Goal: Browse casually: Explore the website without a specific task or goal

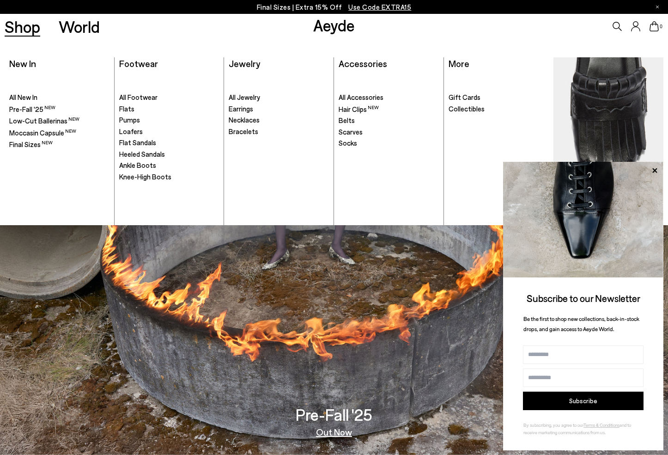
click at [34, 31] on link "Shop" at bounding box center [23, 26] width 36 height 16
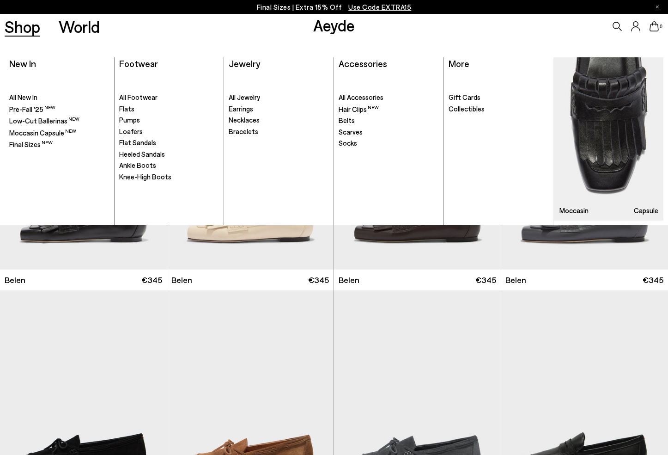
scroll to position [28, 0]
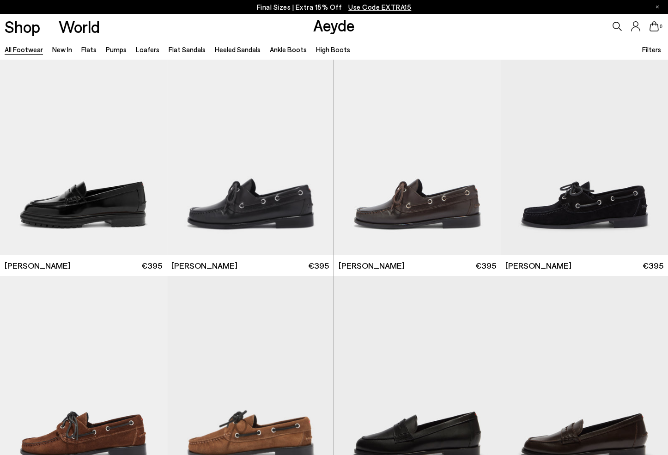
scroll to position [946, 0]
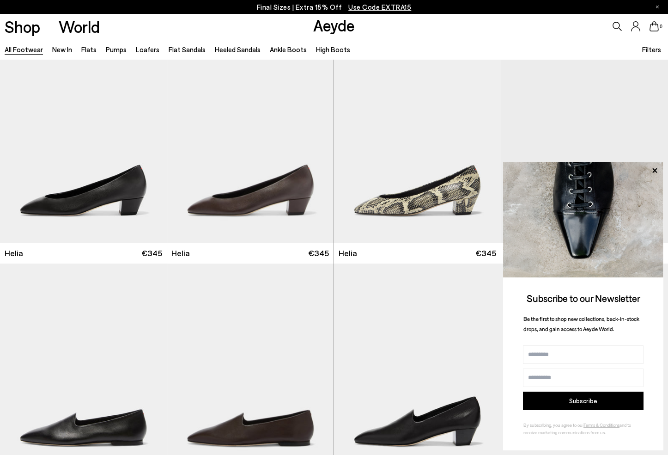
scroll to position [1655, 0]
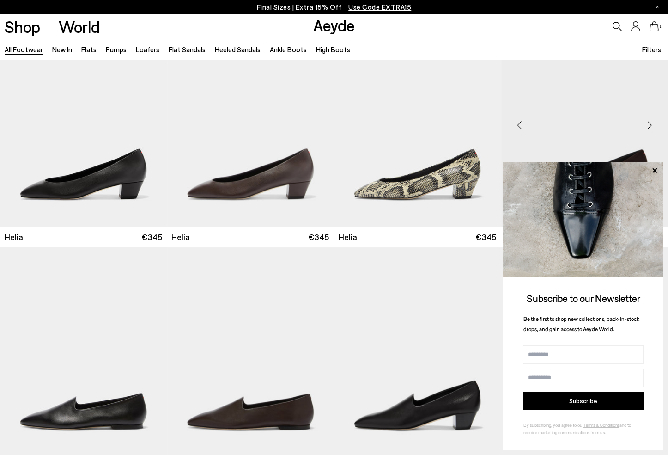
drag, startPoint x: 654, startPoint y: 171, endPoint x: 637, endPoint y: 185, distance: 22.3
click at [654, 171] on icon at bounding box center [655, 170] width 5 height 5
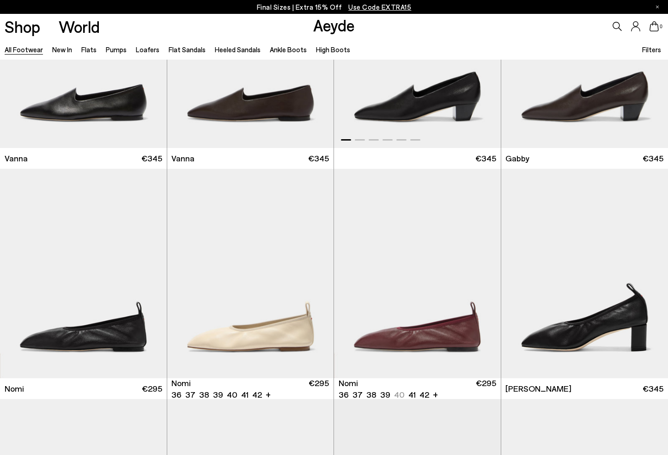
scroll to position [2002, 0]
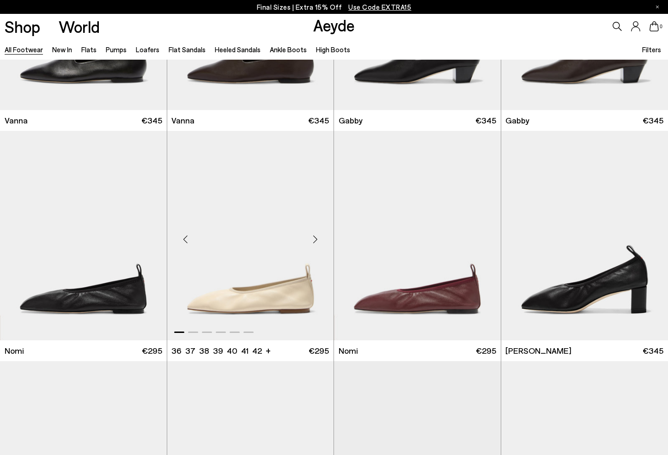
click at [312, 235] on div "Next slide" at bounding box center [315, 239] width 28 height 28
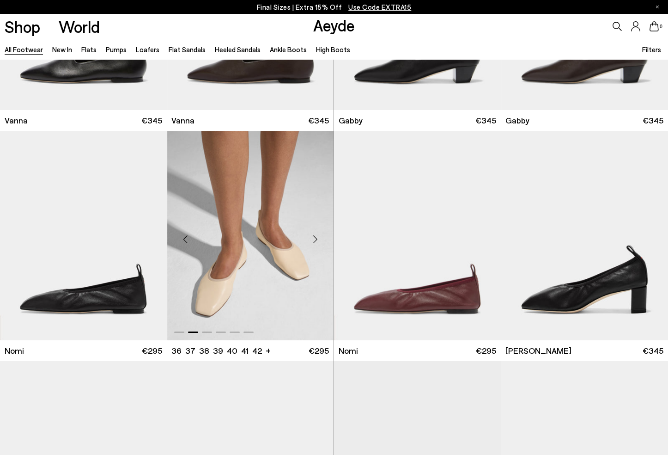
click at [312, 235] on div "Next slide" at bounding box center [315, 239] width 28 height 28
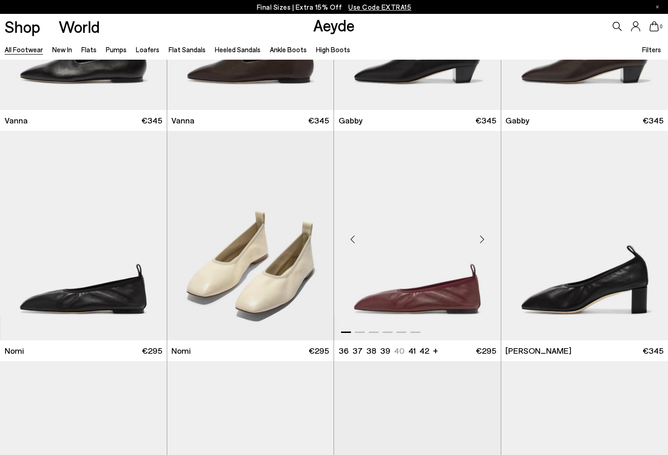
click at [486, 239] on div "Next slide" at bounding box center [483, 239] width 28 height 28
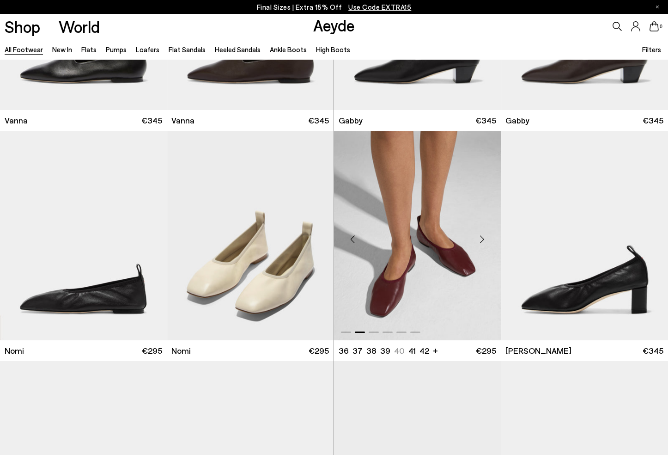
click at [486, 239] on div "Next slide" at bounding box center [483, 239] width 28 height 28
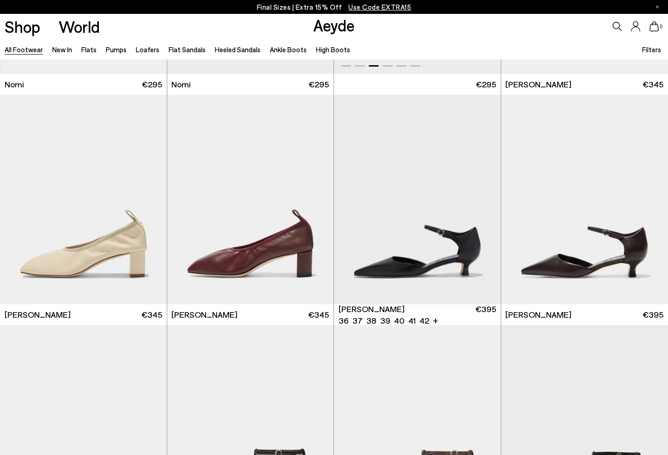
scroll to position [2318, 0]
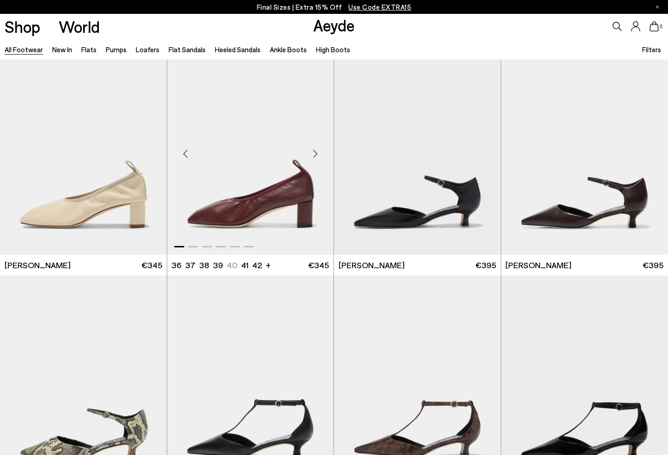
click at [314, 154] on div "Next slide" at bounding box center [315, 154] width 28 height 28
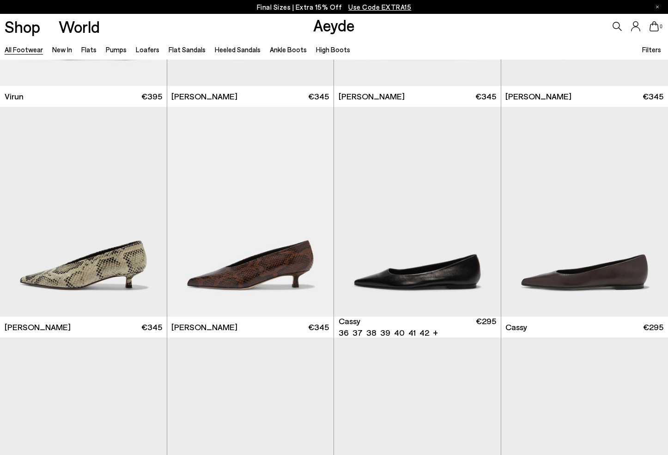
scroll to position [3179, 0]
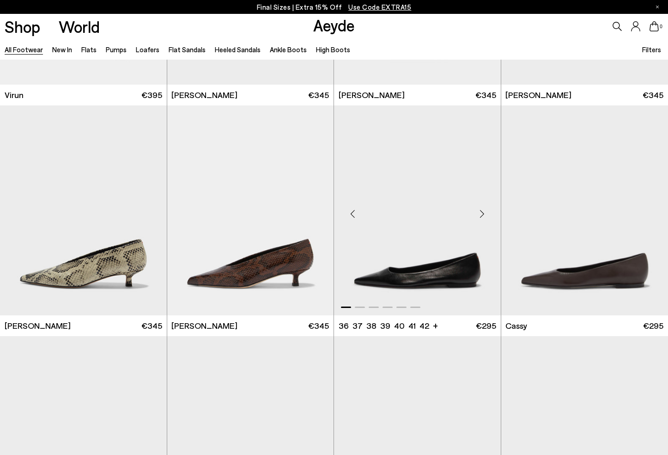
click at [484, 211] on div "Next slide" at bounding box center [483, 214] width 28 height 28
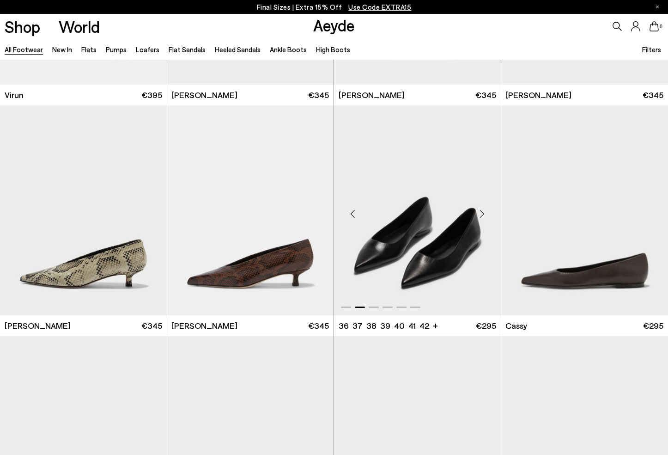
click at [484, 211] on div "Next slide" at bounding box center [483, 214] width 28 height 28
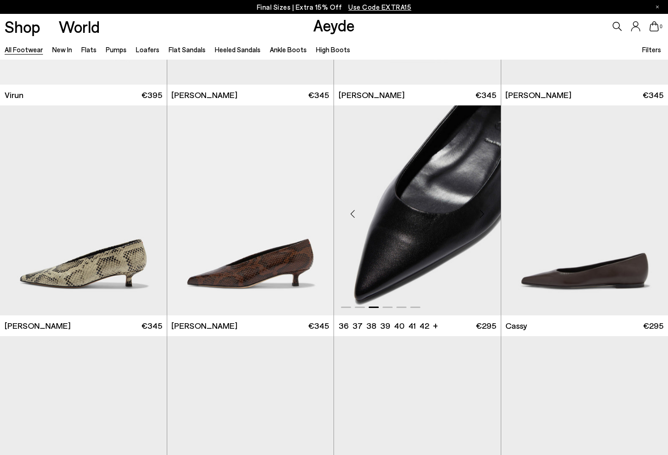
click at [484, 211] on div "Next slide" at bounding box center [483, 214] width 28 height 28
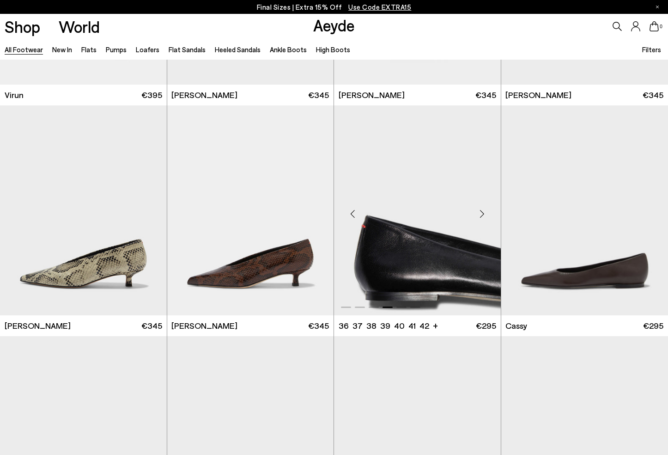
click at [484, 211] on div "Next slide" at bounding box center [483, 214] width 28 height 28
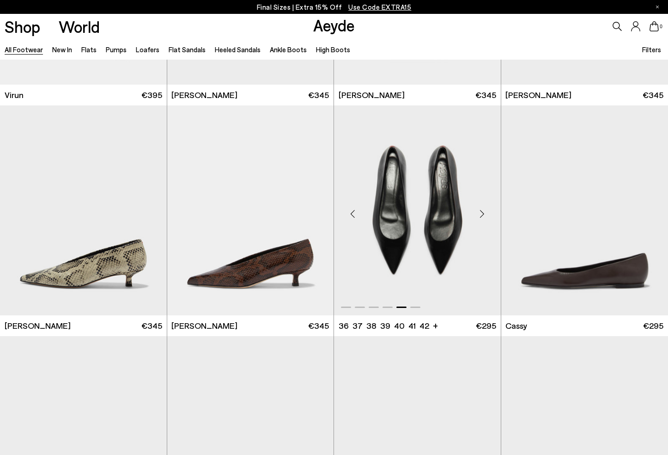
click at [484, 211] on div "Next slide" at bounding box center [483, 214] width 28 height 28
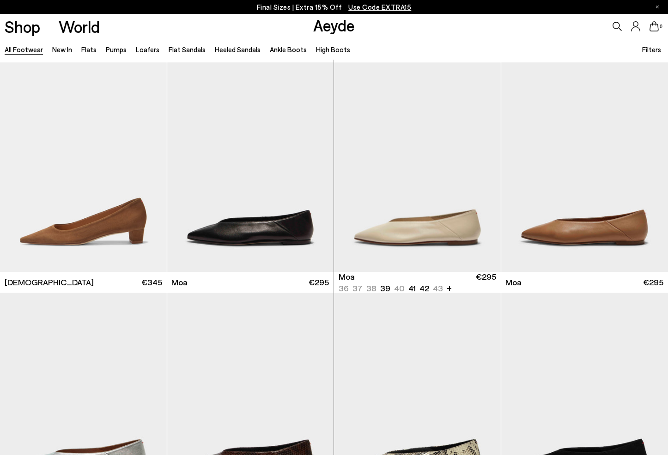
scroll to position [3683, 0]
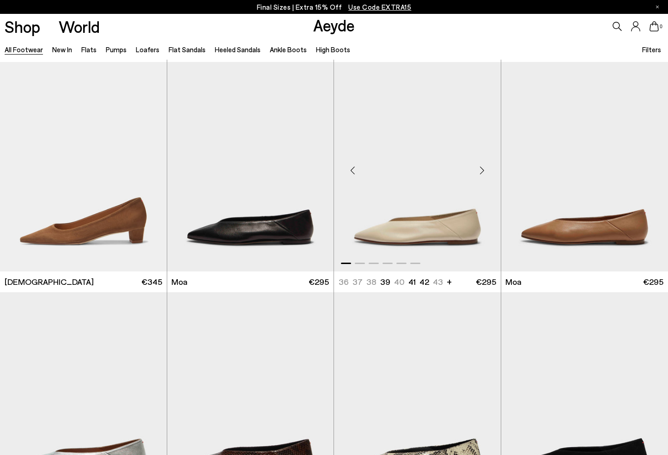
click at [487, 168] on div "Next slide" at bounding box center [483, 170] width 28 height 28
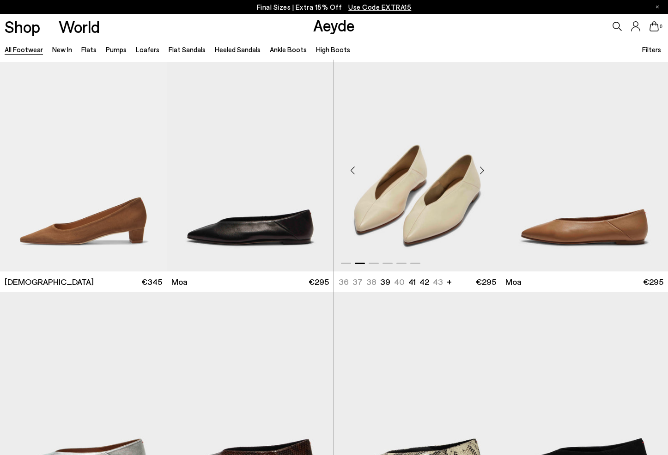
click at [487, 168] on div "Next slide" at bounding box center [483, 170] width 28 height 28
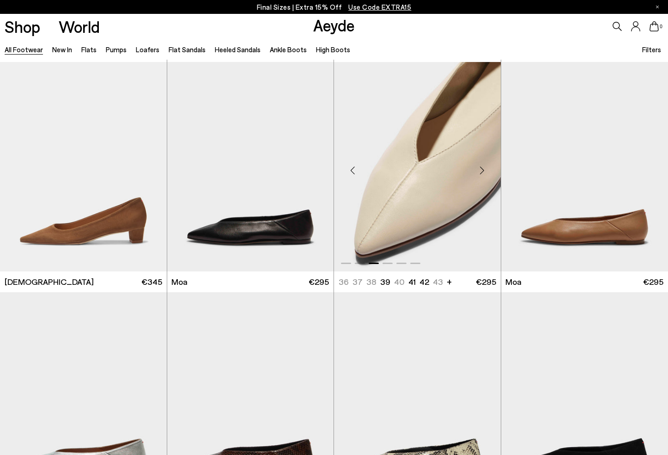
click at [487, 168] on div "Next slide" at bounding box center [483, 170] width 28 height 28
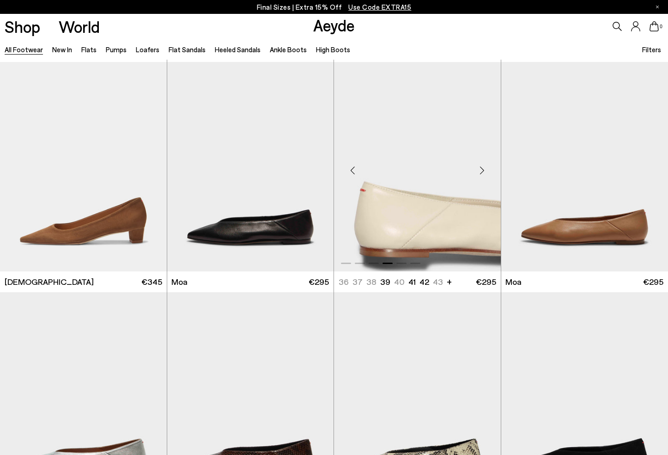
click at [487, 168] on div "Next slide" at bounding box center [483, 170] width 28 height 28
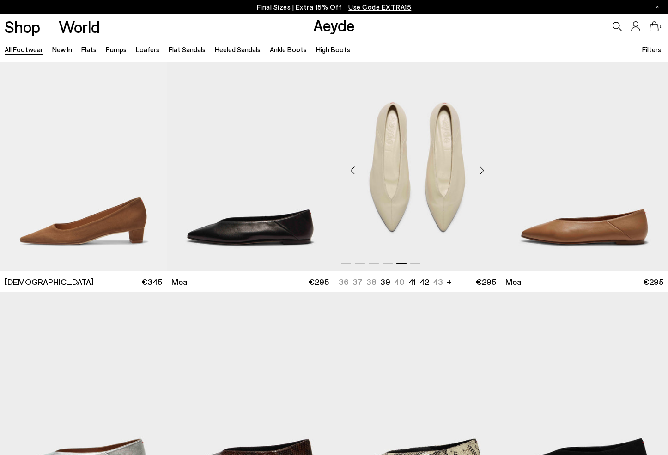
click at [487, 168] on div "Next slide" at bounding box center [483, 170] width 28 height 28
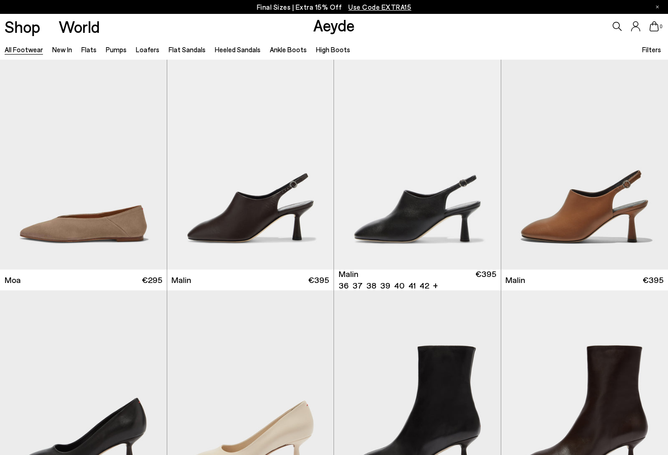
scroll to position [4155, 0]
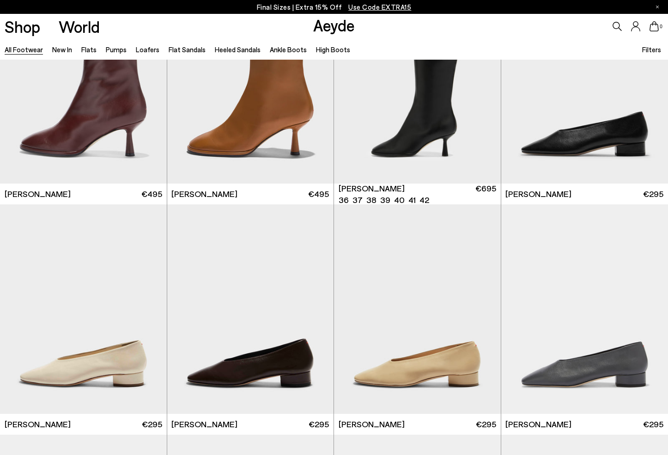
scroll to position [4790, 0]
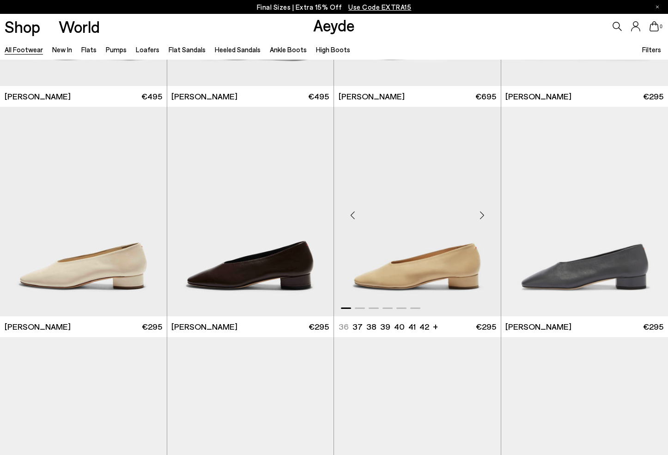
drag, startPoint x: 483, startPoint y: 213, endPoint x: 484, endPoint y: 222, distance: 9.3
click at [483, 213] on div "Next slide" at bounding box center [483, 216] width 28 height 28
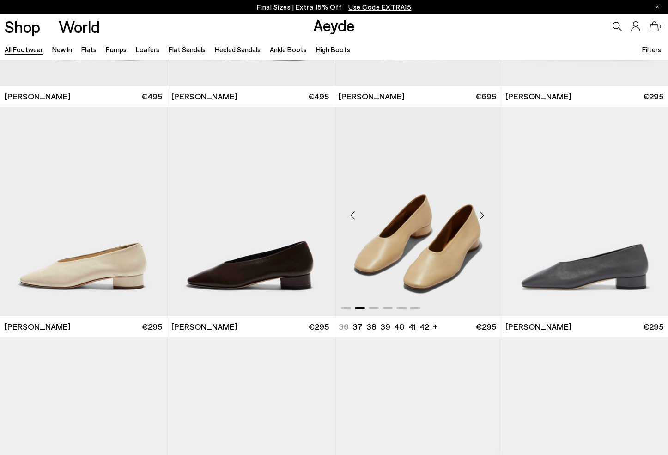
scroll to position [4790, 0]
click at [483, 214] on div "Next slide" at bounding box center [483, 215] width 28 height 28
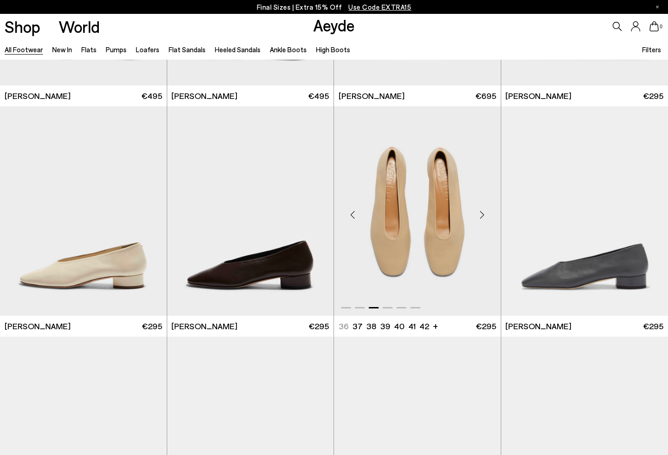
click at [483, 214] on div "Next slide" at bounding box center [483, 215] width 28 height 28
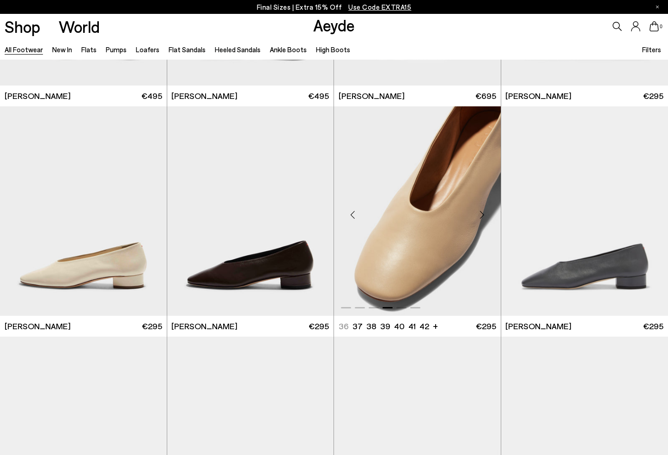
click at [483, 214] on div "Next slide" at bounding box center [483, 215] width 28 height 28
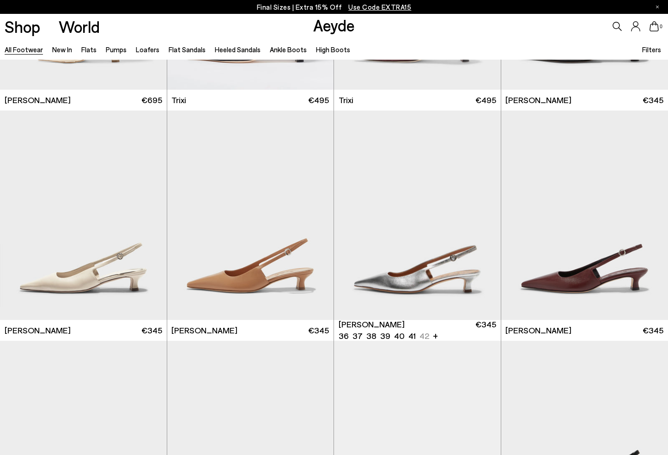
scroll to position [6025, 0]
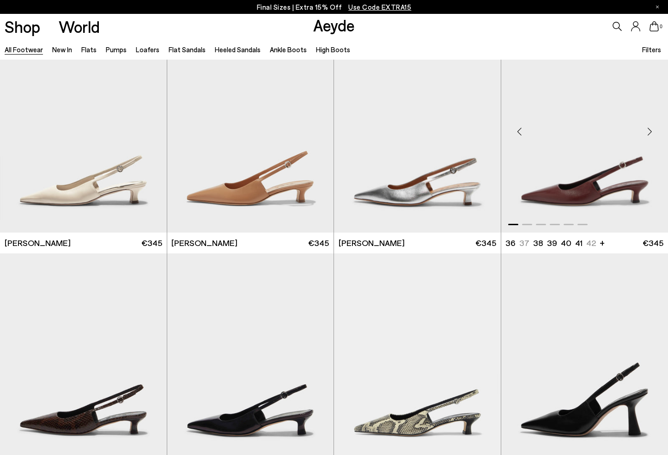
click at [648, 131] on div "Next slide" at bounding box center [650, 131] width 28 height 28
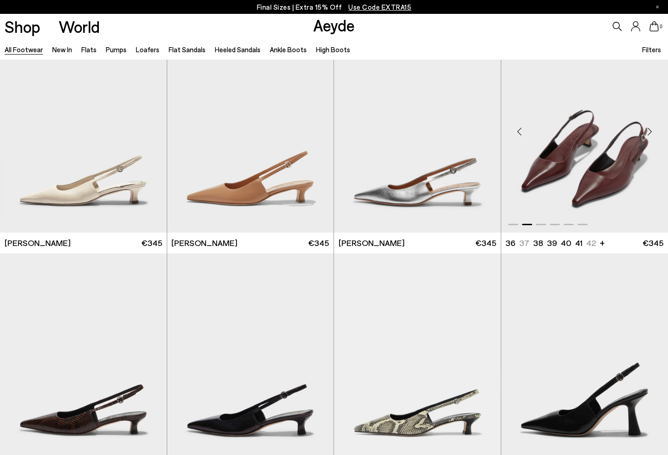
click at [648, 131] on div "Next slide" at bounding box center [650, 131] width 28 height 28
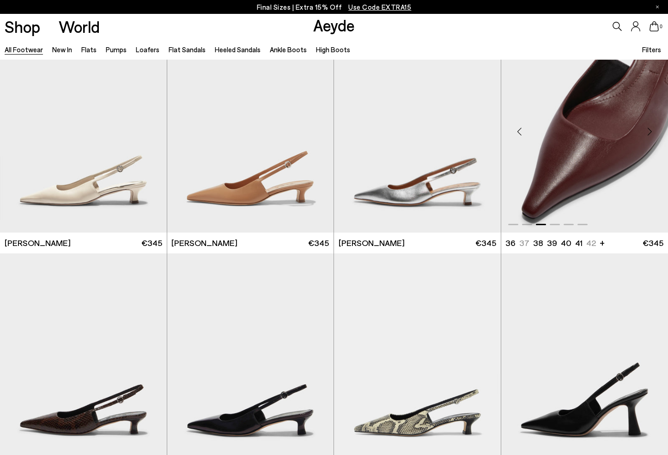
click at [648, 131] on div "Next slide" at bounding box center [650, 131] width 28 height 28
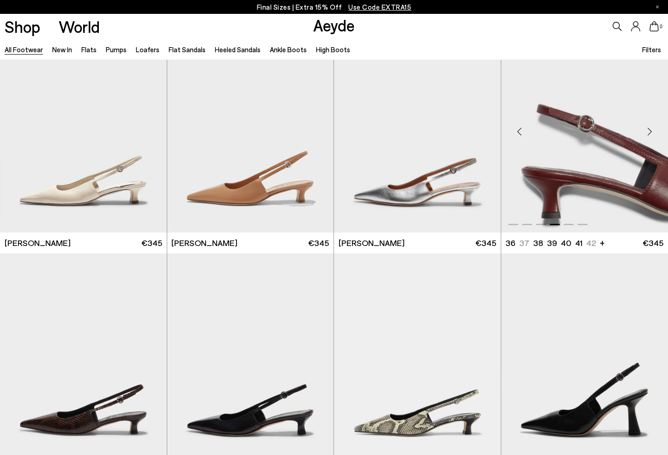
click at [649, 131] on div "Next slide" at bounding box center [650, 131] width 28 height 28
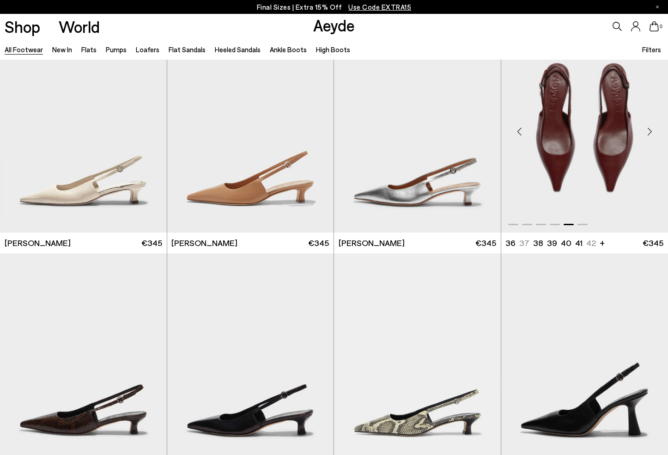
click at [649, 131] on div "Next slide" at bounding box center [650, 131] width 28 height 28
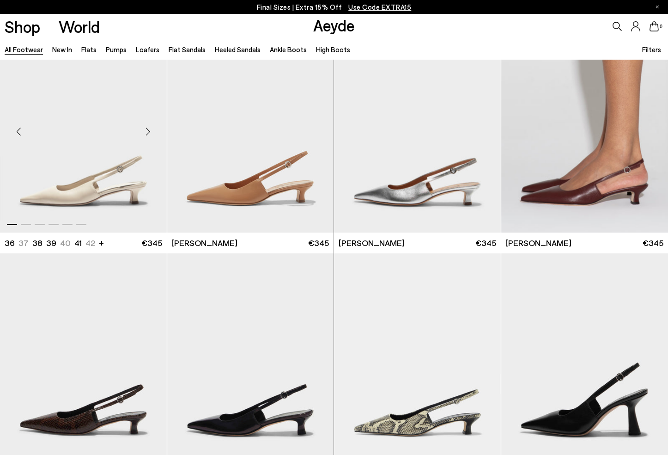
click at [148, 135] on div "Next slide" at bounding box center [149, 131] width 28 height 28
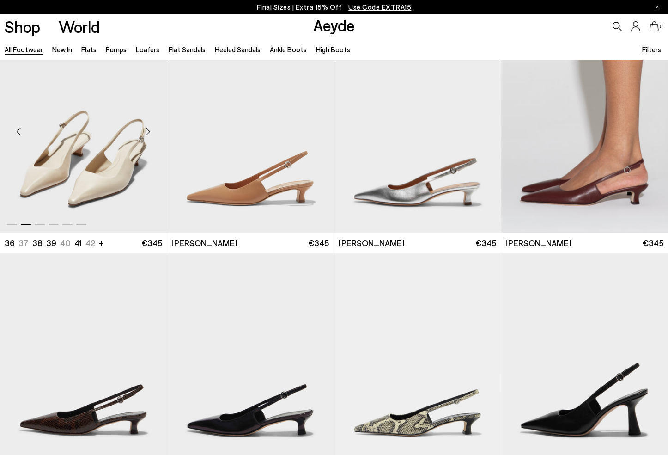
click at [148, 135] on div "Next slide" at bounding box center [149, 131] width 28 height 28
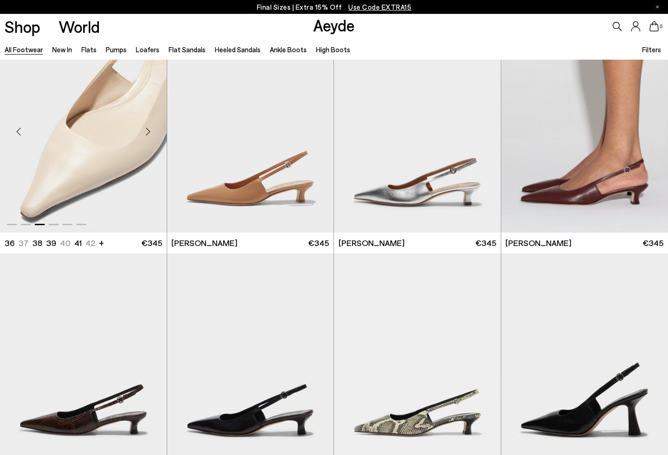
click at [148, 135] on div "Next slide" at bounding box center [149, 131] width 28 height 28
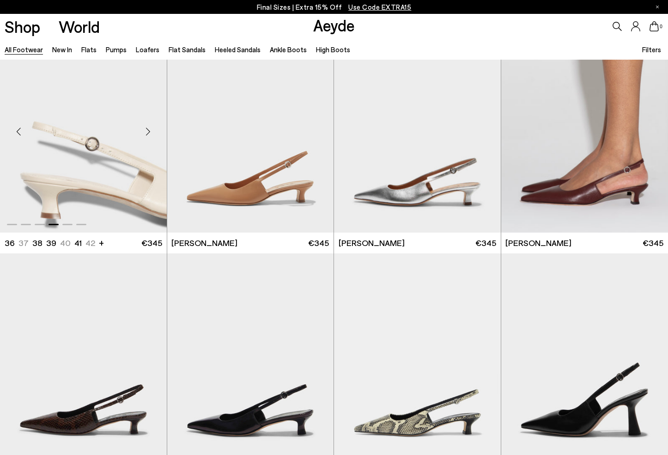
click at [148, 135] on div "Next slide" at bounding box center [149, 131] width 28 height 28
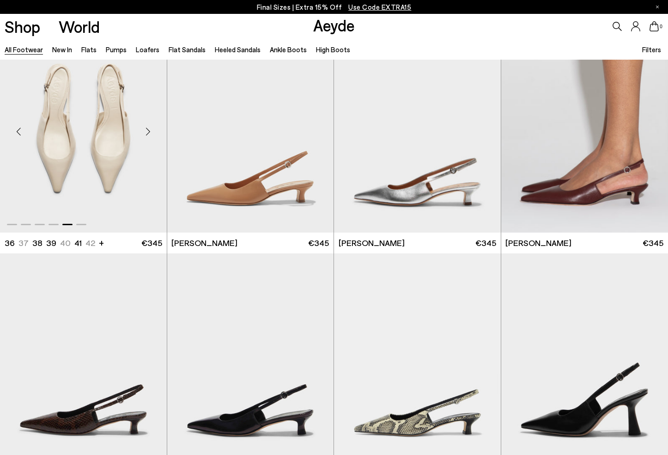
click at [148, 135] on div "Next slide" at bounding box center [149, 131] width 28 height 28
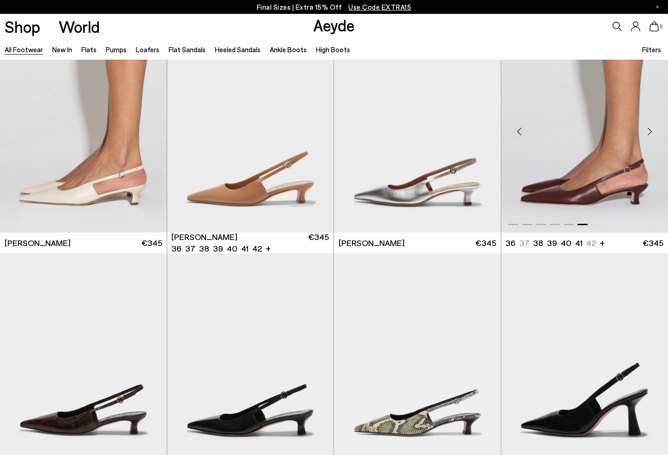
click at [648, 131] on div "Next slide" at bounding box center [650, 131] width 28 height 28
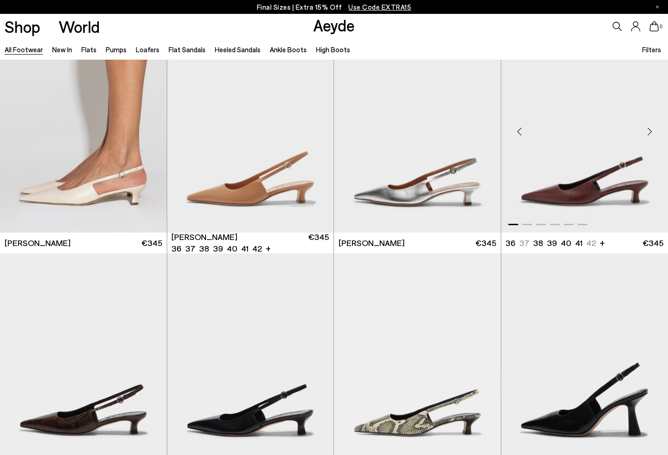
click at [648, 131] on div "Next slide" at bounding box center [650, 131] width 28 height 28
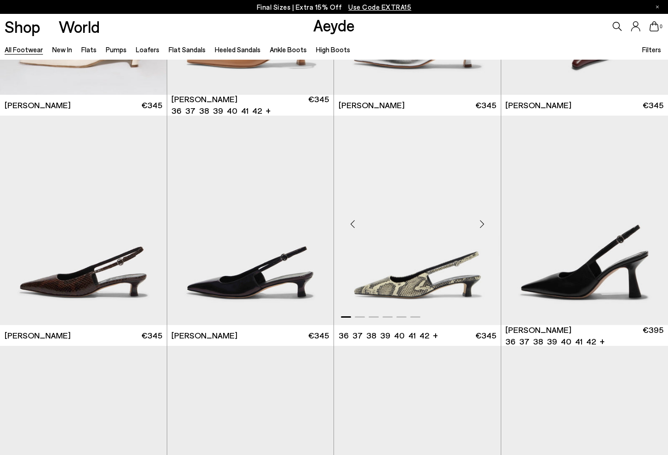
scroll to position [6187, 0]
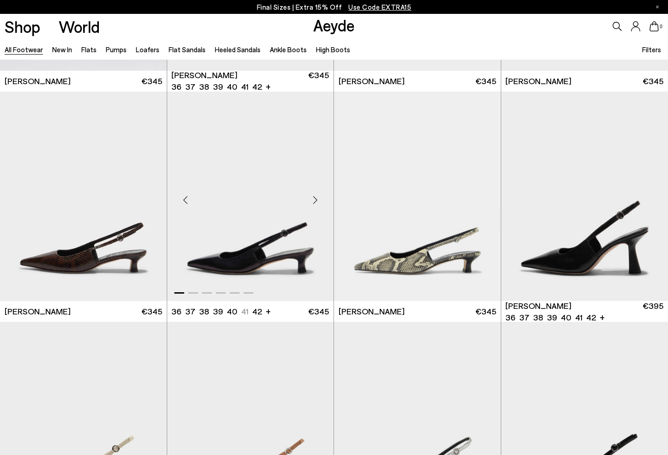
click at [316, 200] on div "Next slide" at bounding box center [315, 200] width 28 height 28
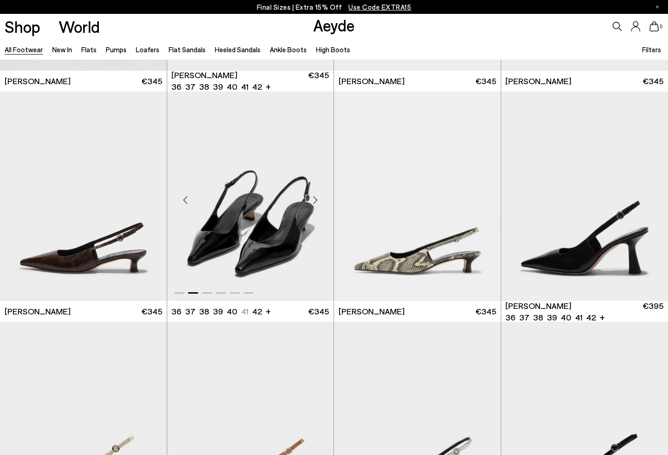
click at [316, 200] on div "Next slide" at bounding box center [315, 200] width 28 height 28
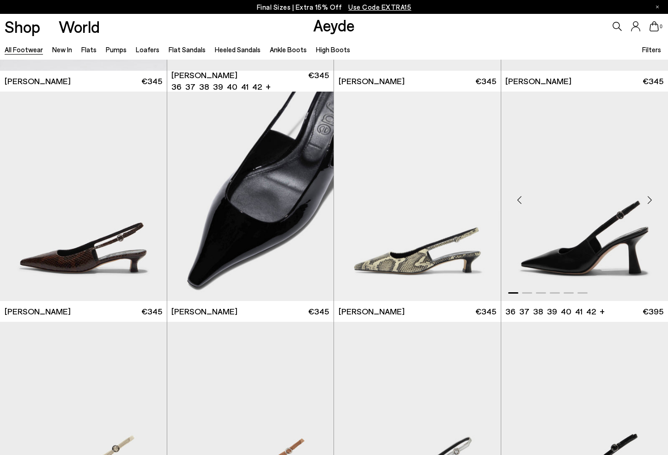
click at [651, 202] on div "Next slide" at bounding box center [650, 200] width 28 height 28
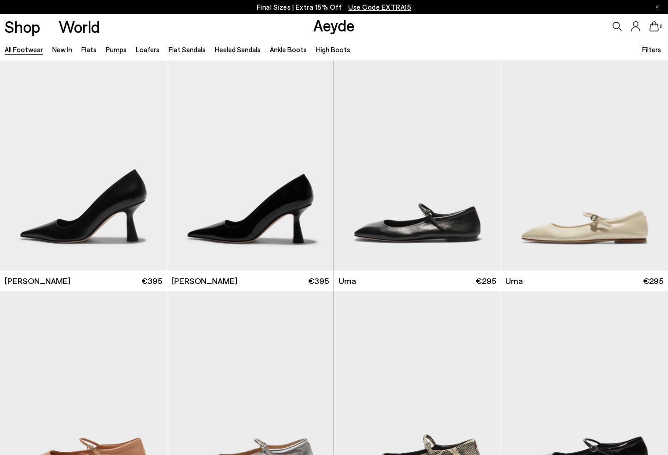
scroll to position [6677, 0]
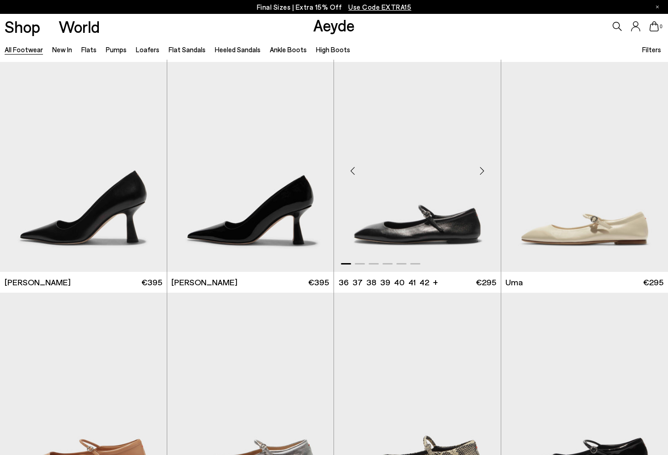
click at [483, 170] on div "Next slide" at bounding box center [483, 171] width 28 height 28
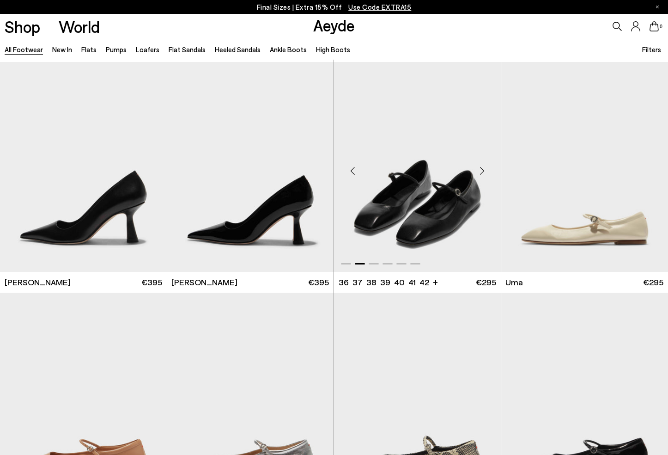
click at [483, 170] on div "Next slide" at bounding box center [483, 171] width 28 height 28
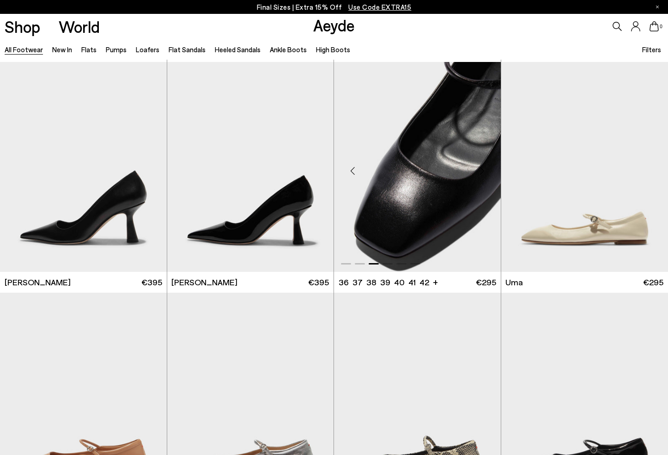
click at [483, 170] on div "Next slide" at bounding box center [483, 171] width 28 height 28
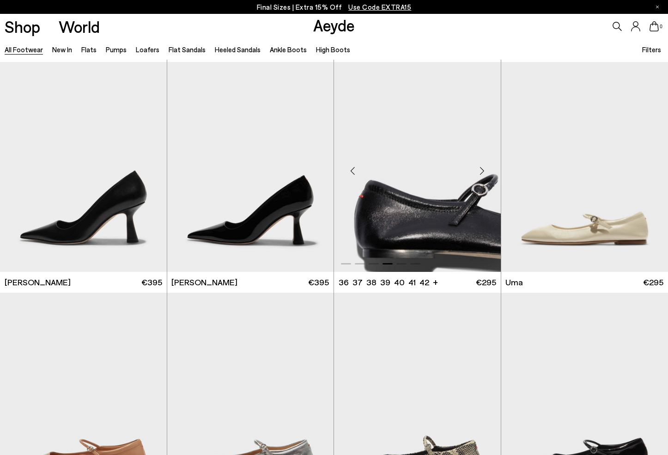
click at [483, 170] on div "Next slide" at bounding box center [483, 171] width 28 height 28
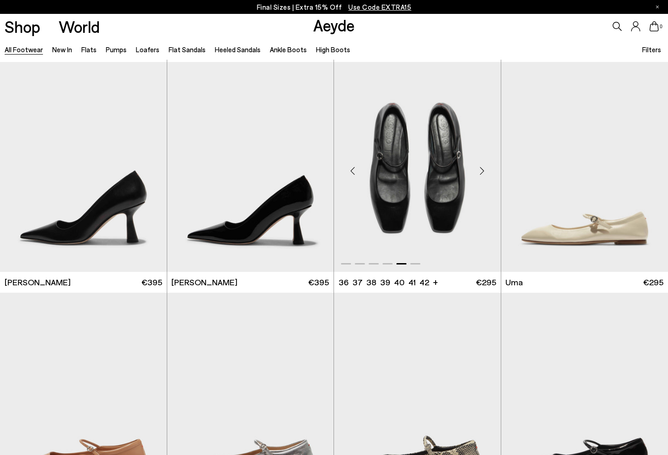
click at [483, 170] on div "Next slide" at bounding box center [483, 171] width 28 height 28
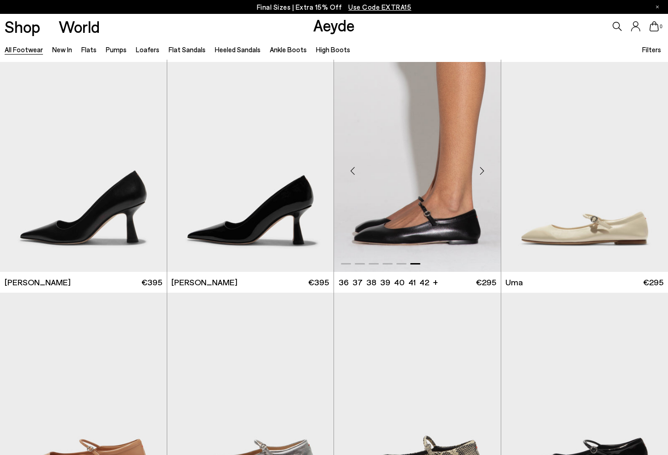
scroll to position [6676, 0]
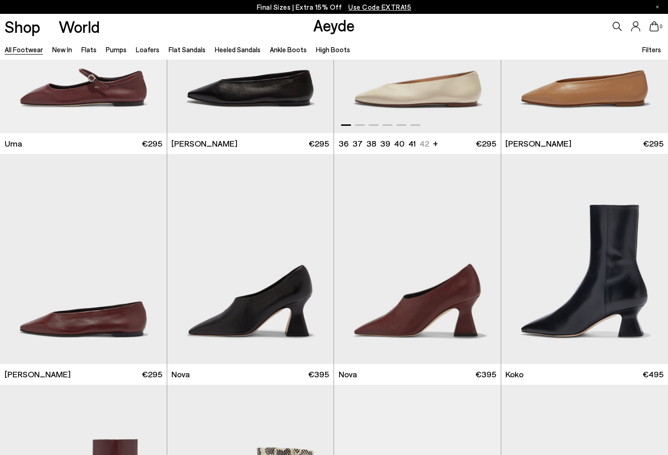
scroll to position [7225, 0]
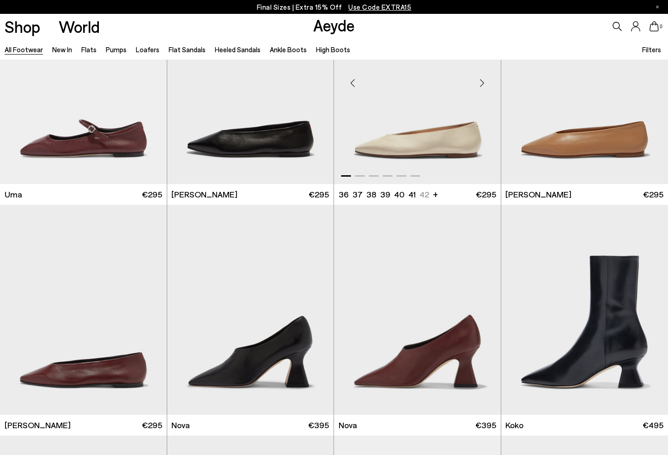
click at [484, 78] on div "Next slide" at bounding box center [483, 83] width 28 height 28
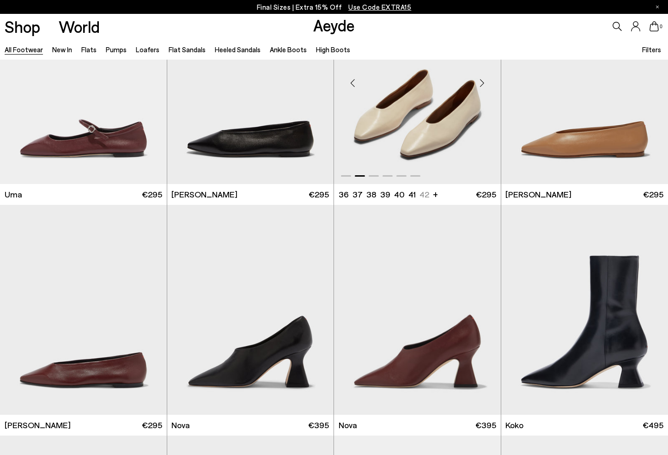
click at [484, 78] on div "Next slide" at bounding box center [483, 83] width 28 height 28
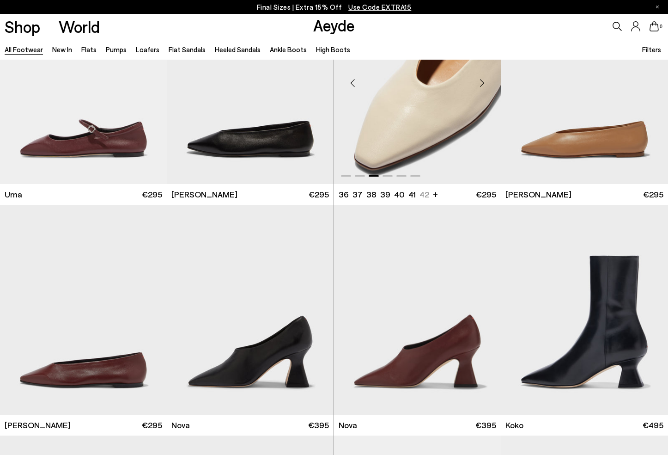
click at [484, 78] on div "Next slide" at bounding box center [483, 83] width 28 height 28
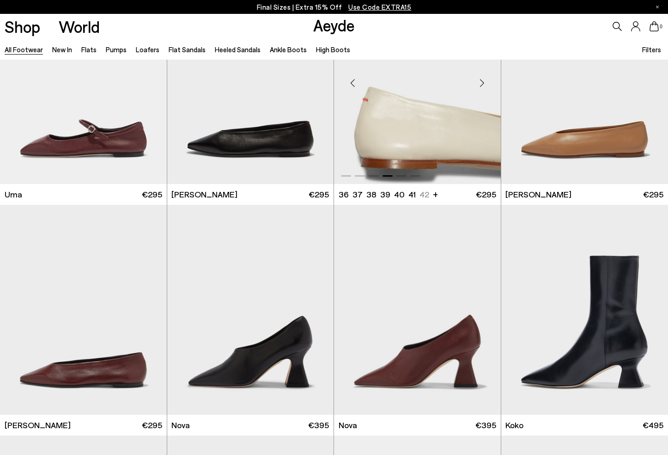
click at [484, 78] on div "Next slide" at bounding box center [483, 83] width 28 height 28
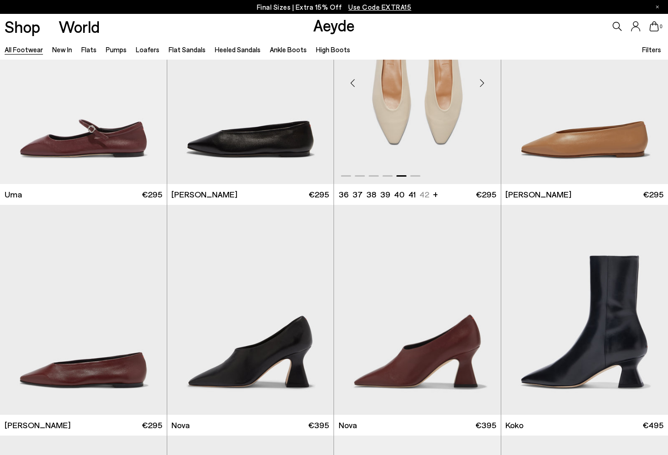
click at [484, 78] on div "Next slide" at bounding box center [483, 83] width 28 height 28
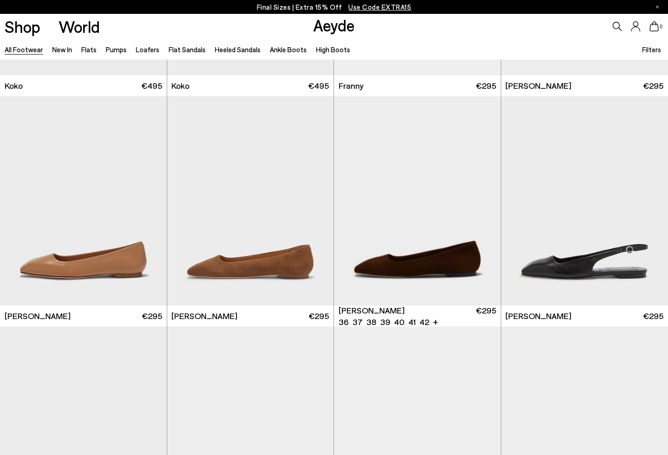
scroll to position [7795, 0]
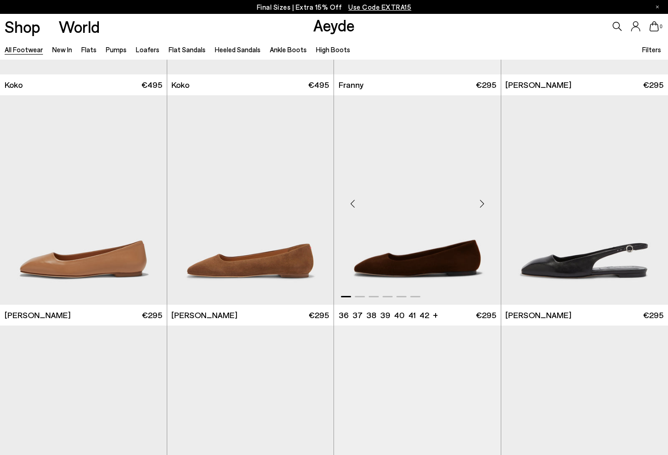
click at [482, 200] on div "Next slide" at bounding box center [483, 204] width 28 height 28
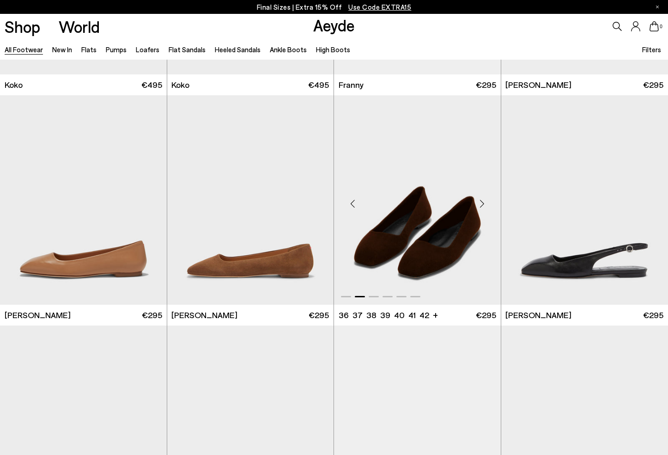
click at [482, 200] on div "Next slide" at bounding box center [483, 204] width 28 height 28
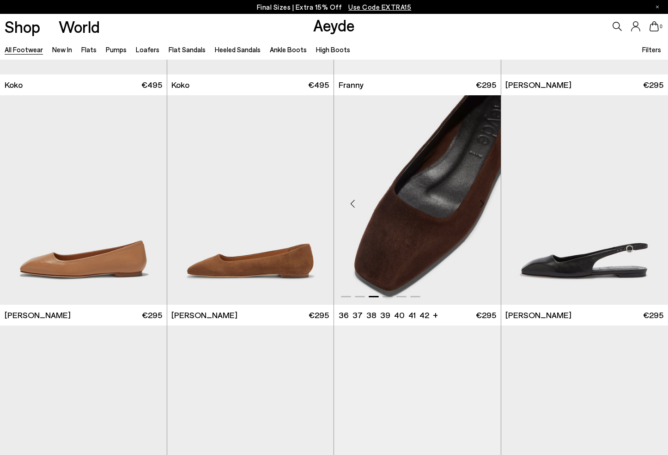
click at [482, 200] on div "Next slide" at bounding box center [483, 204] width 28 height 28
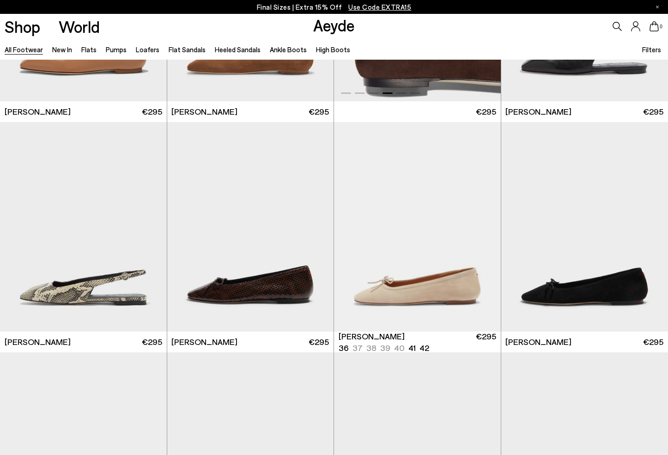
scroll to position [8130, 0]
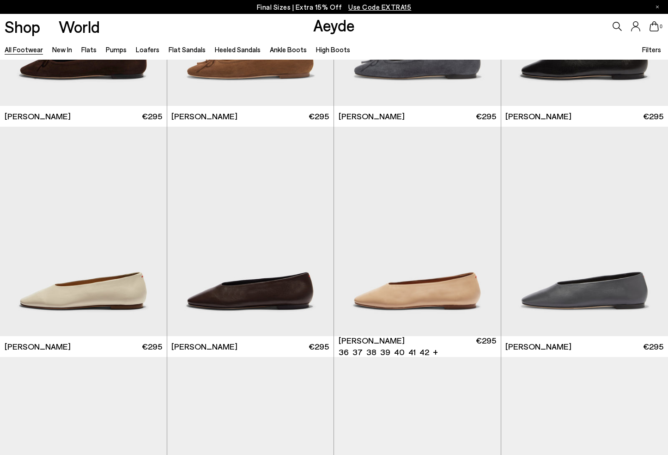
scroll to position [8490, 0]
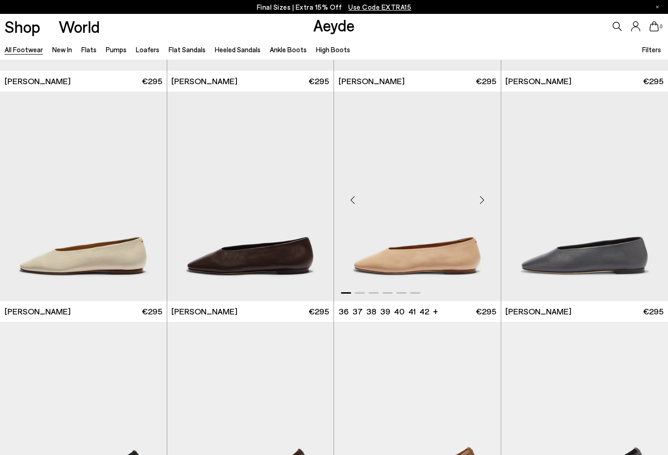
click at [483, 199] on div "Next slide" at bounding box center [483, 200] width 28 height 28
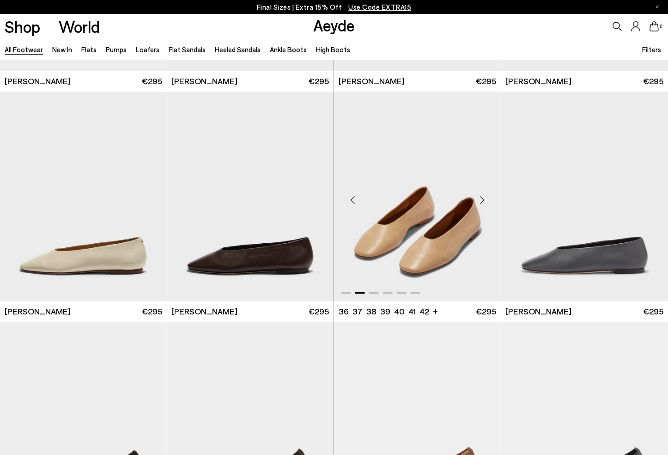
click at [482, 199] on div "Next slide" at bounding box center [483, 200] width 28 height 28
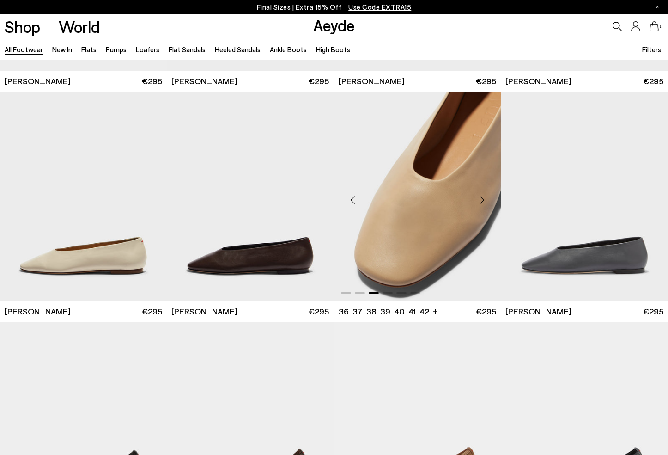
click at [482, 199] on div "Next slide" at bounding box center [483, 200] width 28 height 28
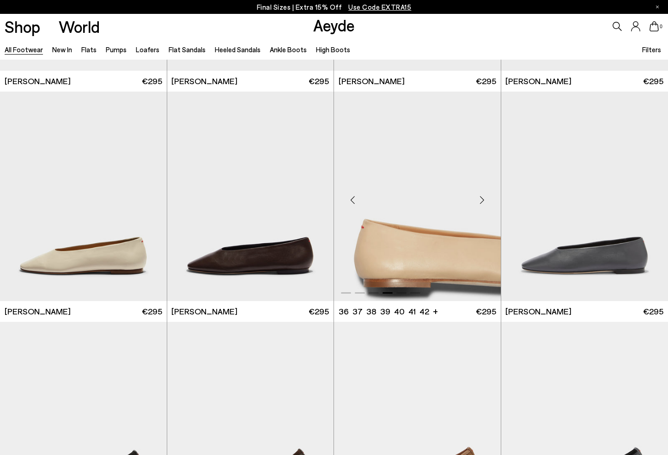
click at [482, 199] on div "Next slide" at bounding box center [483, 200] width 28 height 28
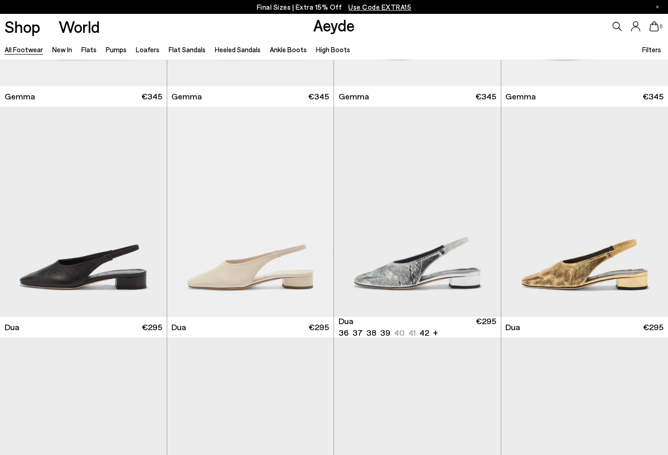
scroll to position [8959, 0]
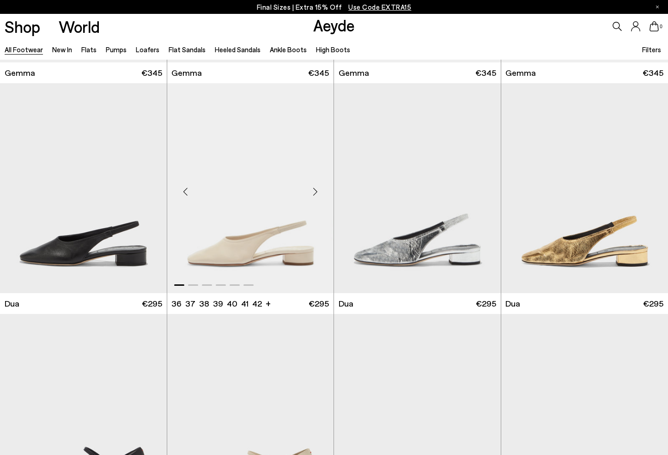
click at [318, 189] on div "Next slide" at bounding box center [315, 192] width 28 height 28
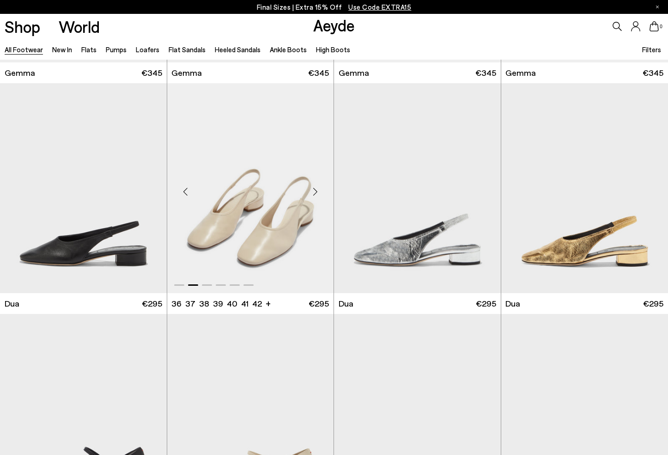
click at [318, 189] on div "Next slide" at bounding box center [315, 192] width 28 height 28
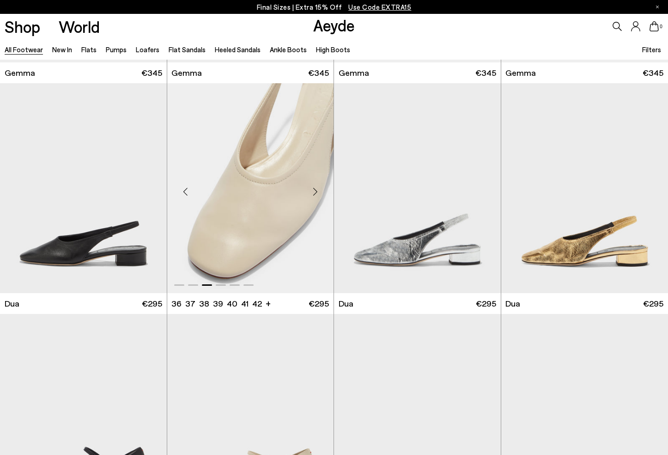
click at [318, 189] on div "Next slide" at bounding box center [315, 192] width 28 height 28
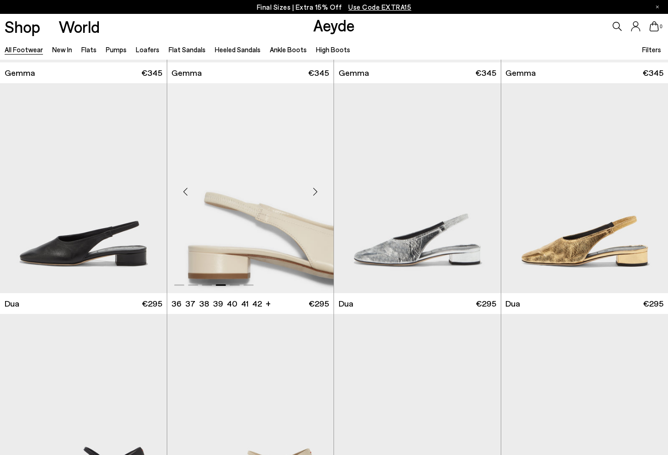
click at [318, 189] on div "Next slide" at bounding box center [315, 192] width 28 height 28
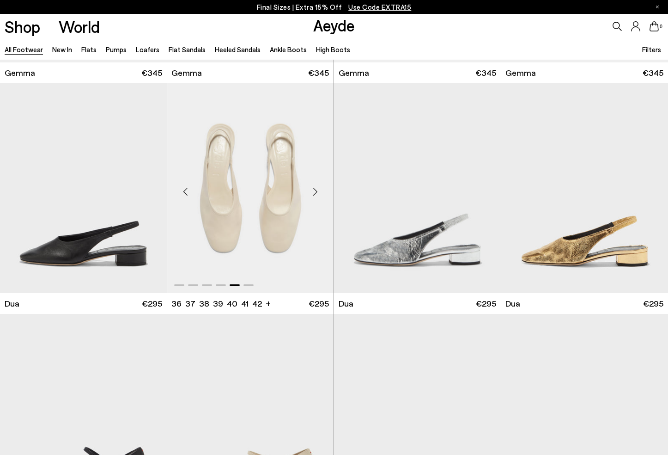
click at [318, 189] on div "Next slide" at bounding box center [315, 192] width 28 height 28
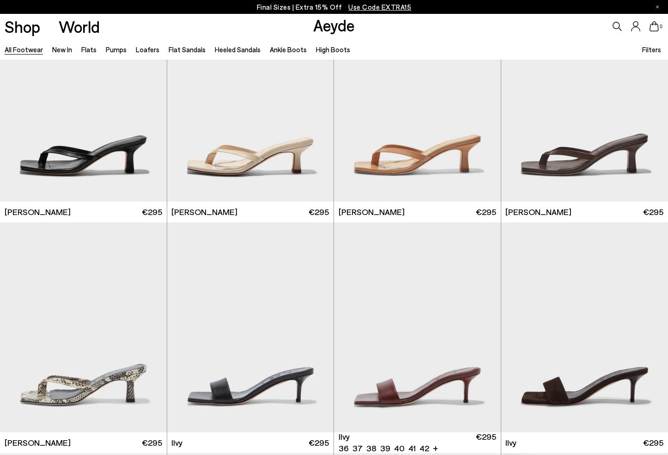
scroll to position [9810, 0]
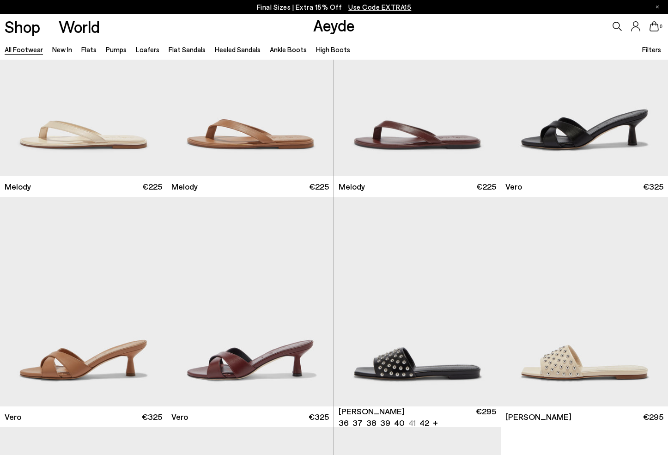
scroll to position [11111, 0]
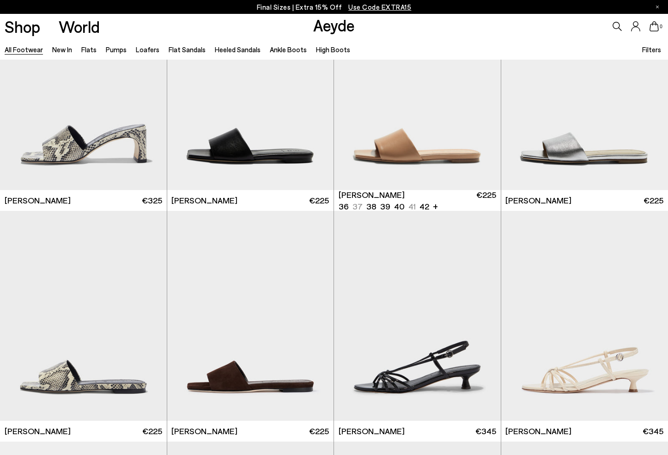
scroll to position [12354, 0]
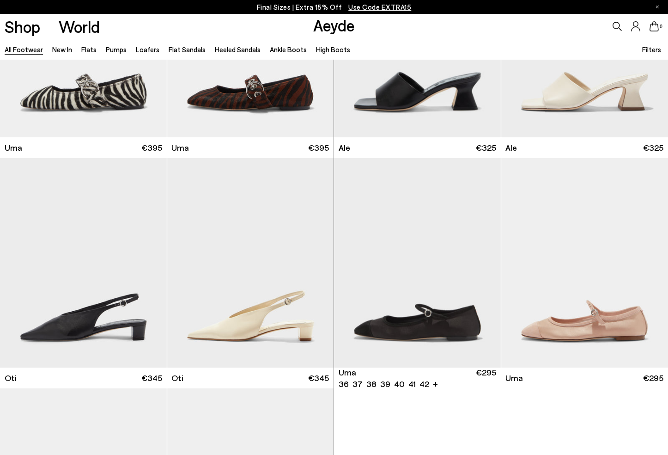
scroll to position [13751, 0]
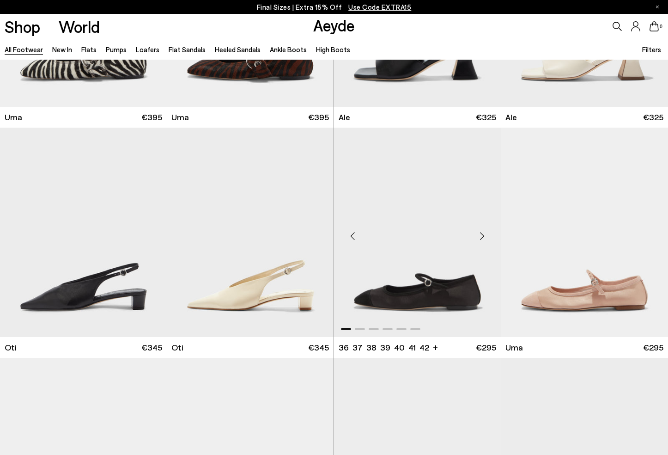
click at [483, 233] on div "Next slide" at bounding box center [483, 236] width 28 height 28
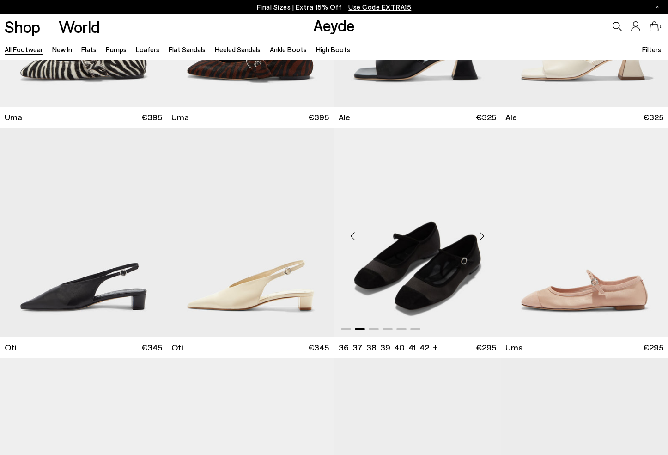
click at [483, 233] on div "Next slide" at bounding box center [483, 236] width 28 height 28
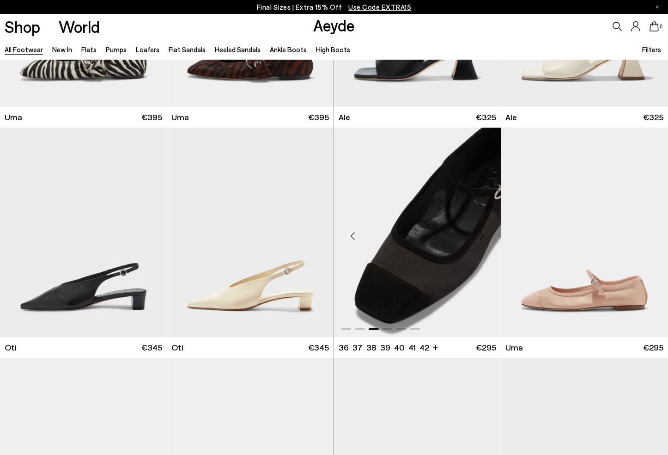
click at [483, 233] on div "Next slide" at bounding box center [483, 236] width 28 height 28
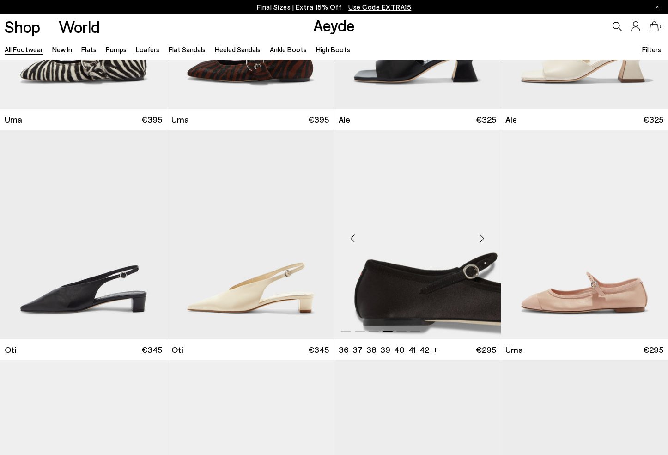
scroll to position [13748, 0]
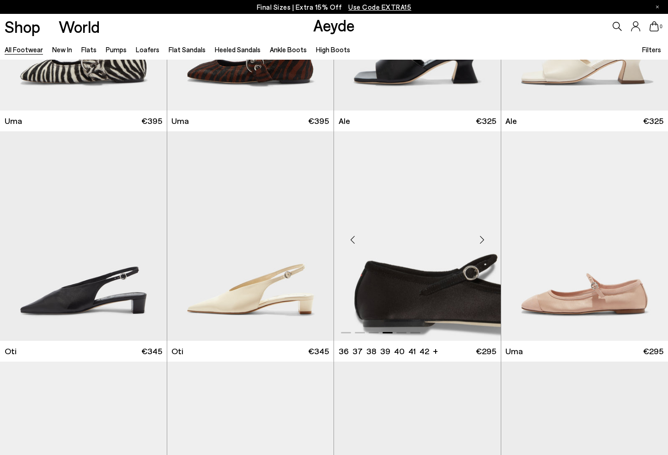
click at [483, 233] on div "Next slide" at bounding box center [483, 240] width 28 height 28
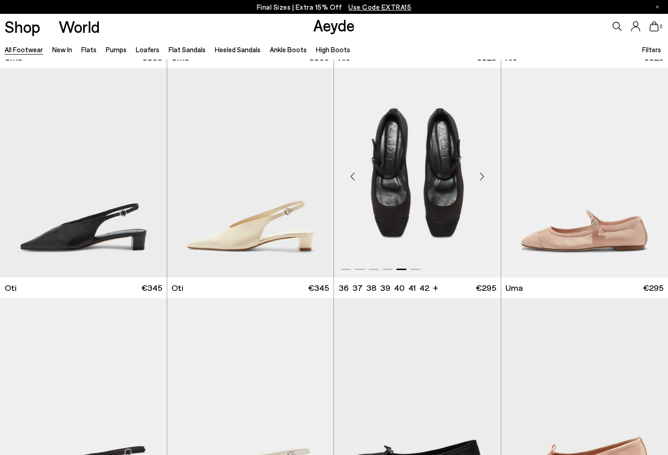
scroll to position [13931, 0]
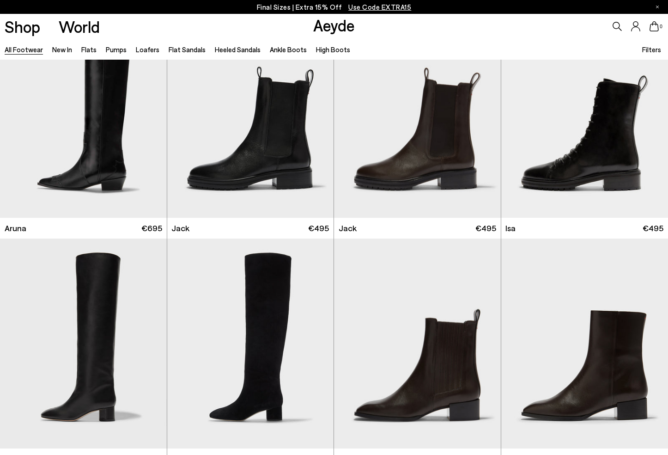
scroll to position [15102, 0]
